Goal: Find specific page/section: Find specific page/section

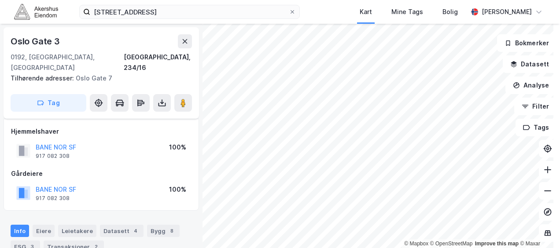
scroll to position [88, 0]
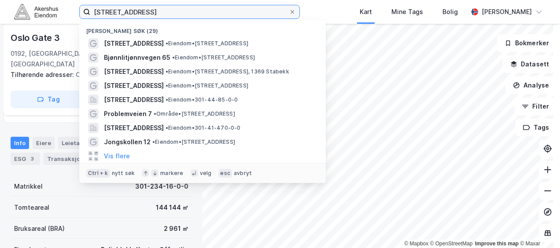
click at [124, 16] on input "[STREET_ADDRESS]" at bounding box center [189, 11] width 199 height 13
drag, startPoint x: 186, startPoint y: 11, endPoint x: 83, endPoint y: 9, distance: 103.0
click at [83, 9] on label "[STREET_ADDRESS]" at bounding box center [189, 12] width 221 height 14
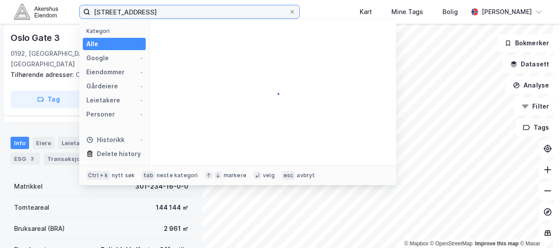
type input "[STREET_ADDRESS]"
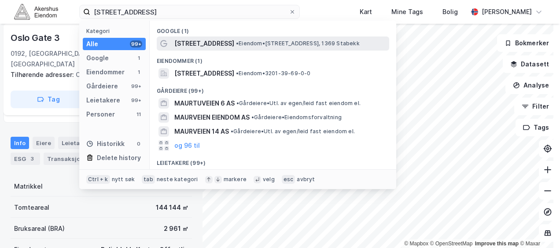
click at [214, 40] on span "[STREET_ADDRESS]" at bounding box center [204, 43] width 60 height 11
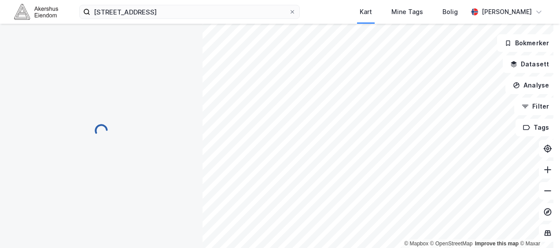
scroll to position [88, 0]
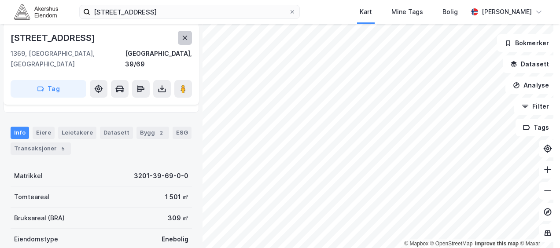
click at [190, 38] on button at bounding box center [185, 38] width 14 height 14
